Goal: Task Accomplishment & Management: Use online tool/utility

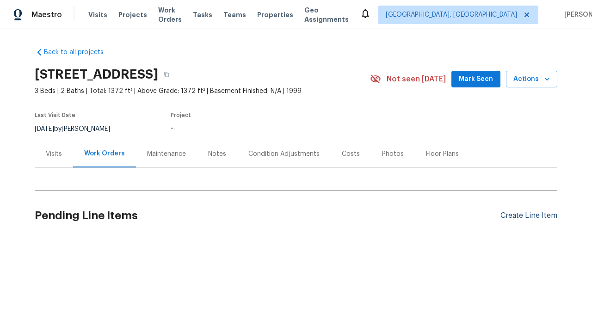
click at [529, 216] on div "Create Line Item" at bounding box center [529, 215] width 57 height 9
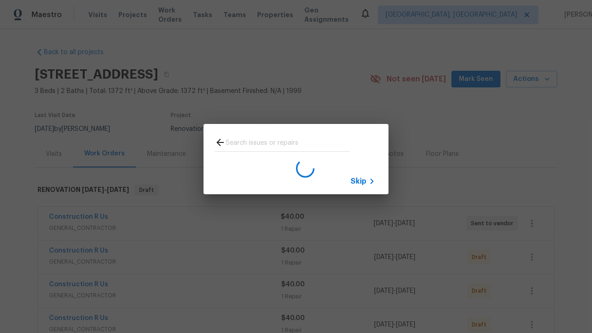
click at [359, 181] on span "Skip" at bounding box center [359, 181] width 16 height 9
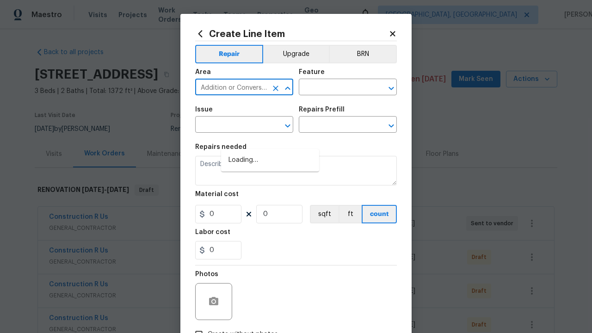
type input "Addition or Conversion"
type input "Flooring"
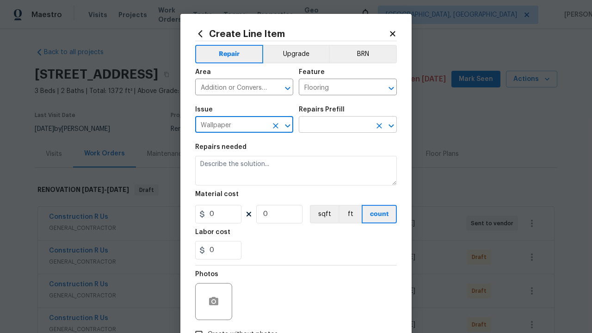
type input "Wallpaper"
click at [335, 125] on input "text" at bounding box center [335, 125] width 72 height 14
type input "Remove"
